Goal: Transaction & Acquisition: Purchase product/service

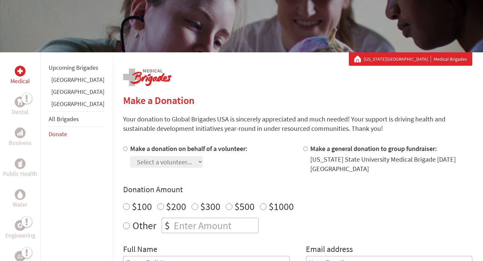
scroll to position [97, 0]
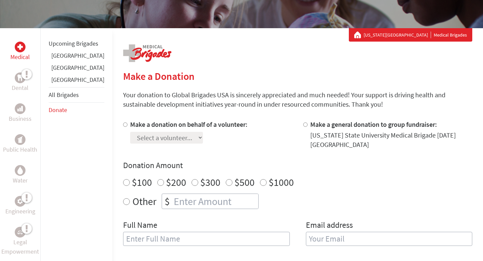
click at [123, 124] on input "Make a donation on behalf of a volunteer:" at bounding box center [125, 124] width 4 height 4
radio input "true"
click at [145, 136] on select "Select a volunteer... [PERSON_NAME] [PERSON_NAME] [PERSON_NAME] [PERSON_NAME] […" at bounding box center [166, 138] width 73 height 12
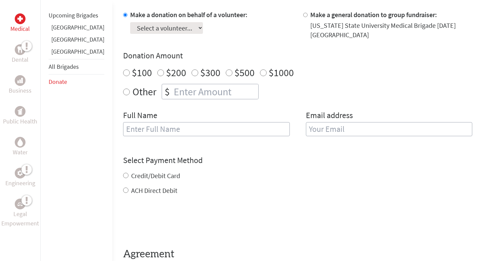
scroll to position [193, 0]
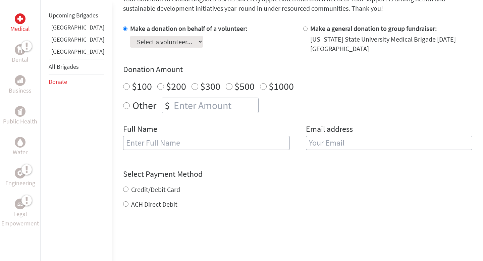
radio input "true"
click at [172, 112] on input "number" at bounding box center [215, 105] width 86 height 15
type input "250"
click at [189, 144] on input "text" at bounding box center [206, 143] width 167 height 14
type input "[PERSON_NAME]"
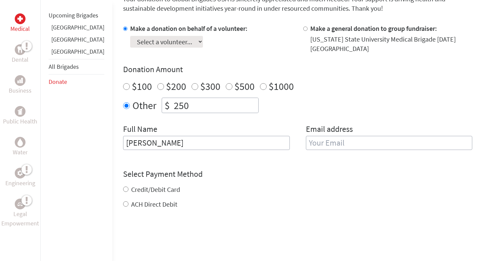
click at [341, 145] on input "email" at bounding box center [389, 143] width 167 height 14
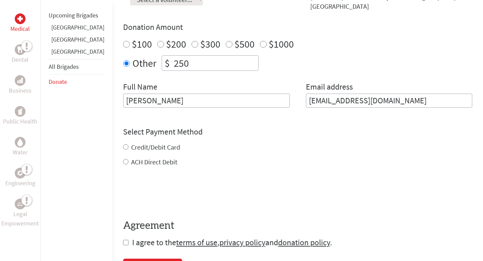
scroll to position [290, 0]
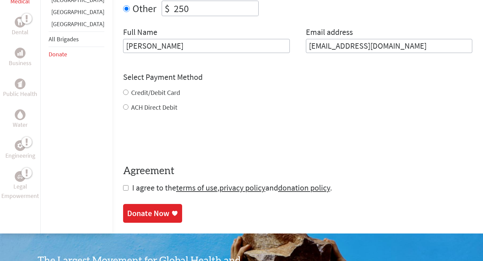
type input "[EMAIL_ADDRESS][DOMAIN_NAME]"
click at [141, 112] on form "Make a donation on behalf of a volunteer: Select a volunteer... [PERSON_NAME] […" at bounding box center [297, 60] width 349 height 266
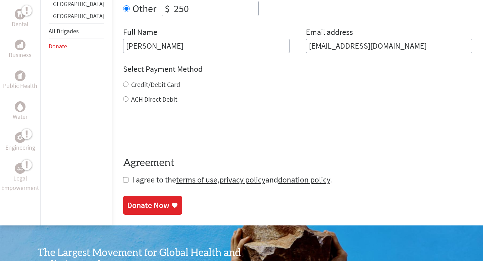
click at [133, 99] on label "ACH Direct Debit" at bounding box center [154, 99] width 46 height 8
click at [129, 99] on input "ACH Direct Debit" at bounding box center [125, 98] width 5 height 5
radio input "true"
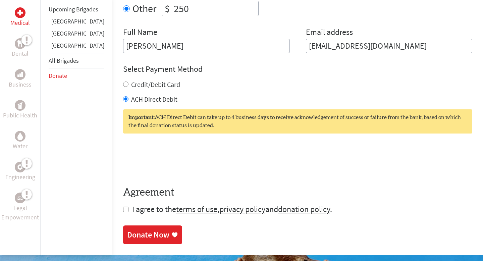
scroll to position [325, 0]
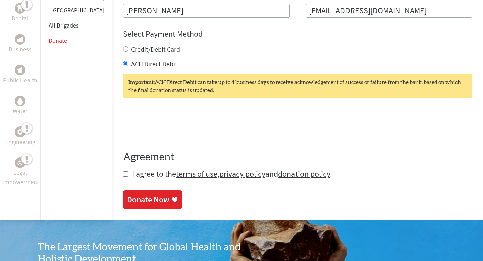
click at [123, 175] on input "checkbox" at bounding box center [125, 173] width 5 height 5
checkbox input "true"
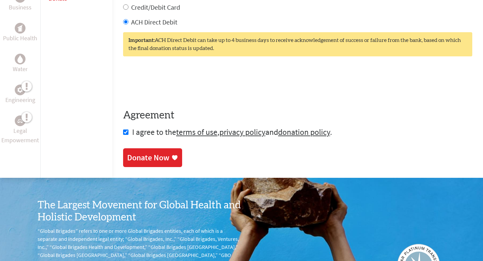
scroll to position [370, 0]
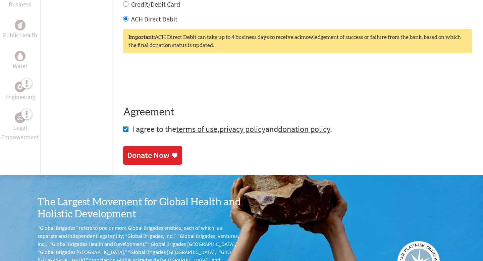
click at [127, 155] on div "Donate Now" at bounding box center [148, 155] width 42 height 11
